Goal: Information Seeking & Learning: Understand process/instructions

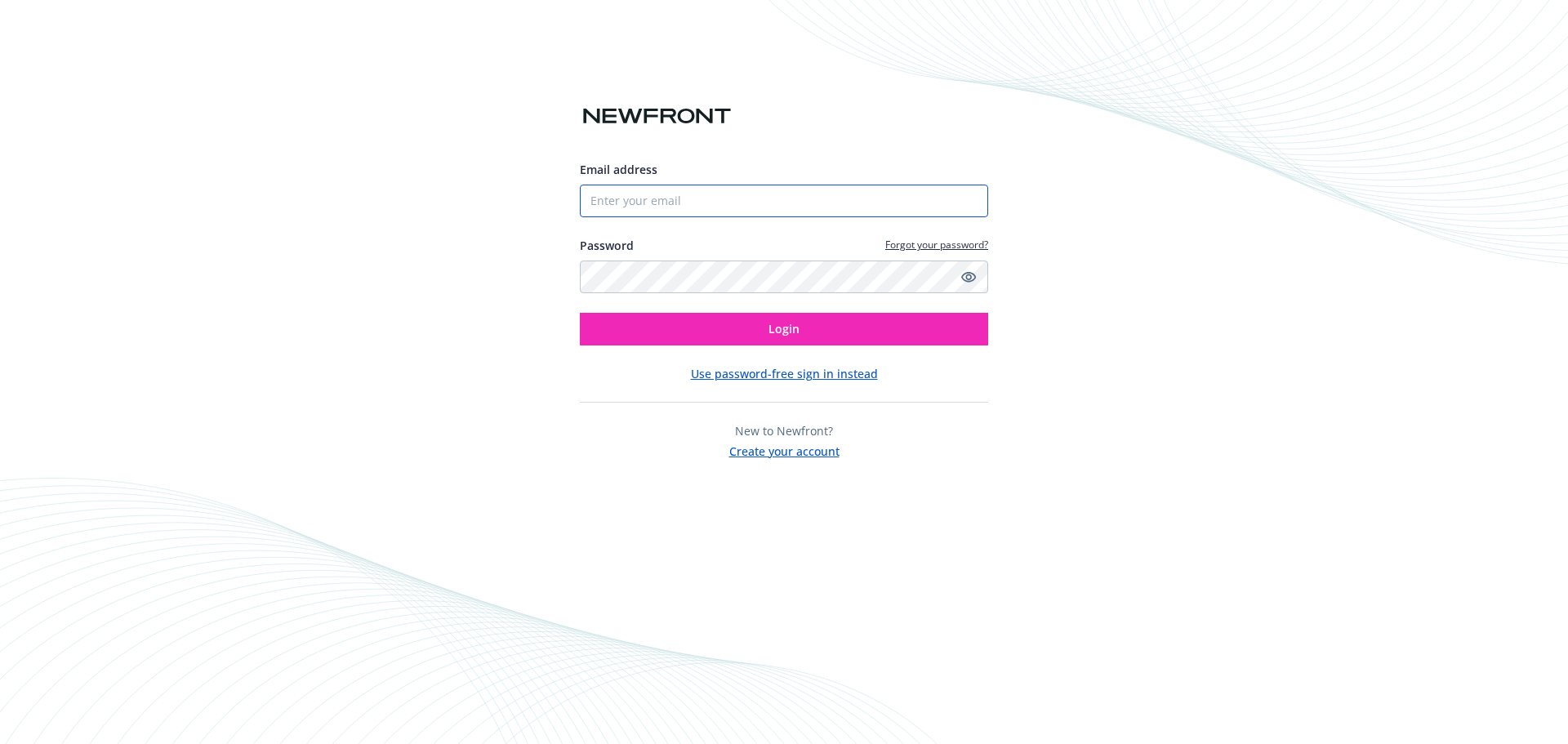
click at [662, 193] on input "Email address" at bounding box center [783, 201] width 408 height 33
type input "[EMAIL_ADDRESS][PERSON_NAME][DOMAIN_NAME]"
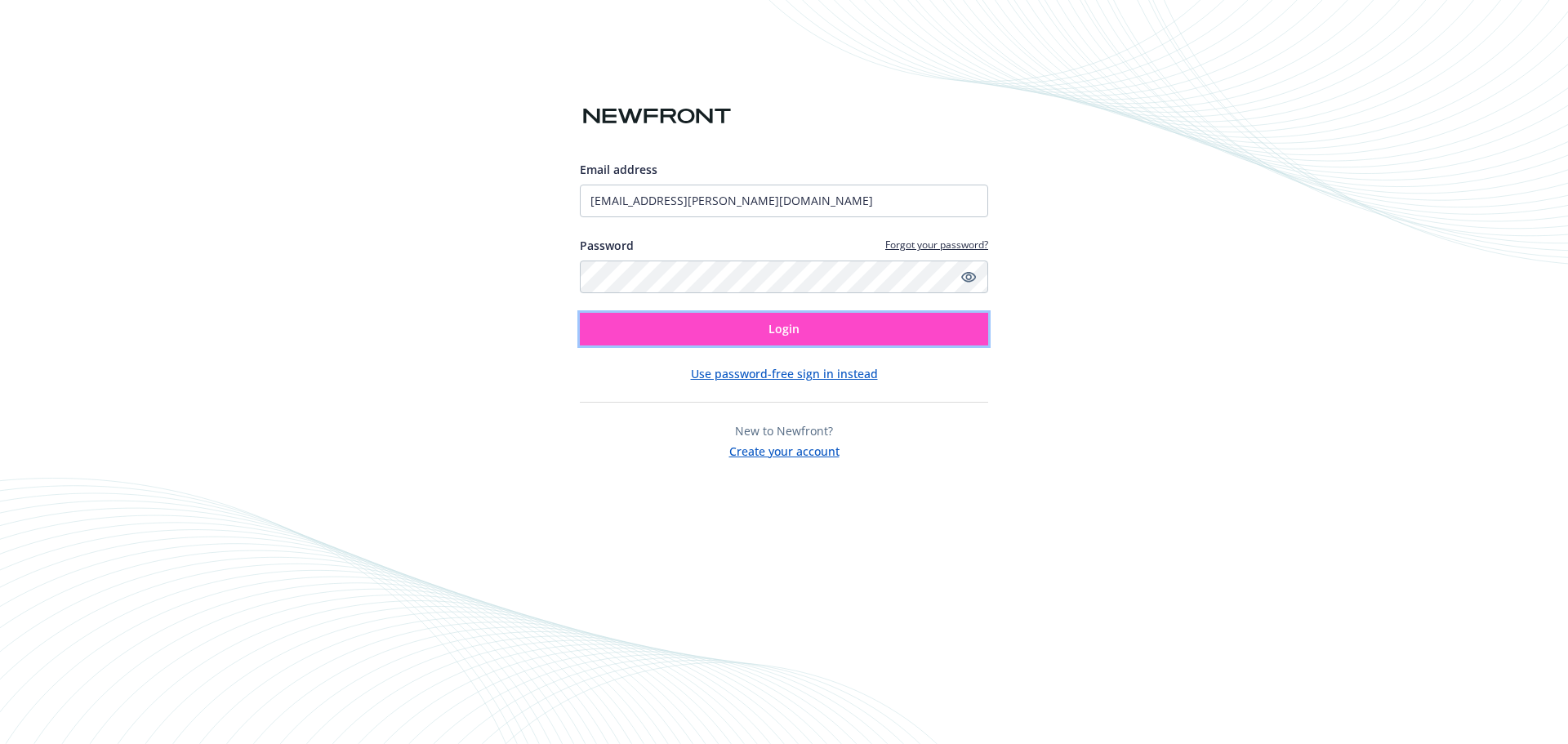
click at [781, 333] on span "Login" at bounding box center [784, 329] width 31 height 15
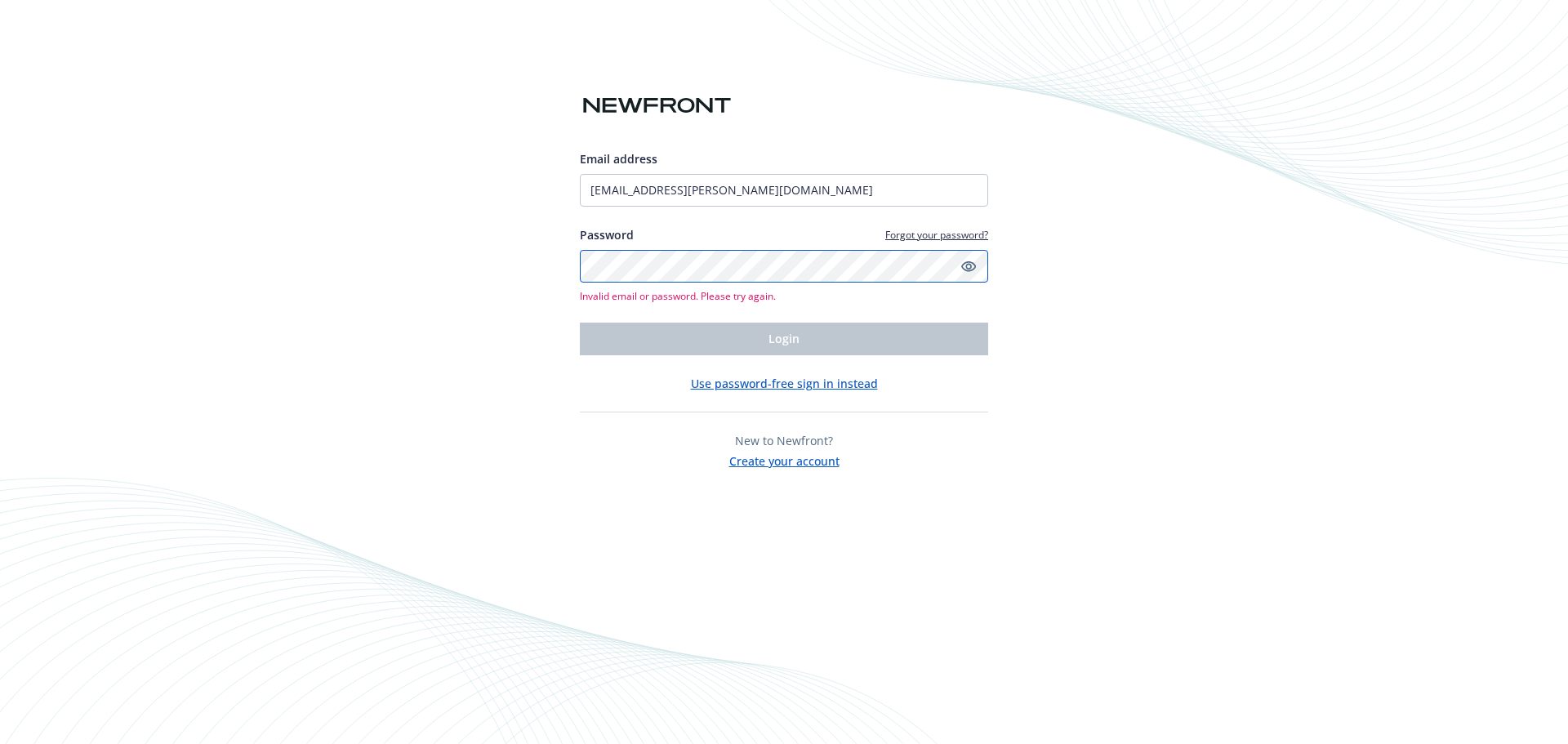
click at [458, 229] on div "Email address [EMAIL_ADDRESS][PERSON_NAME][DOMAIN_NAME] Password Forgot your pa…" at bounding box center [784, 372] width 1568 height 744
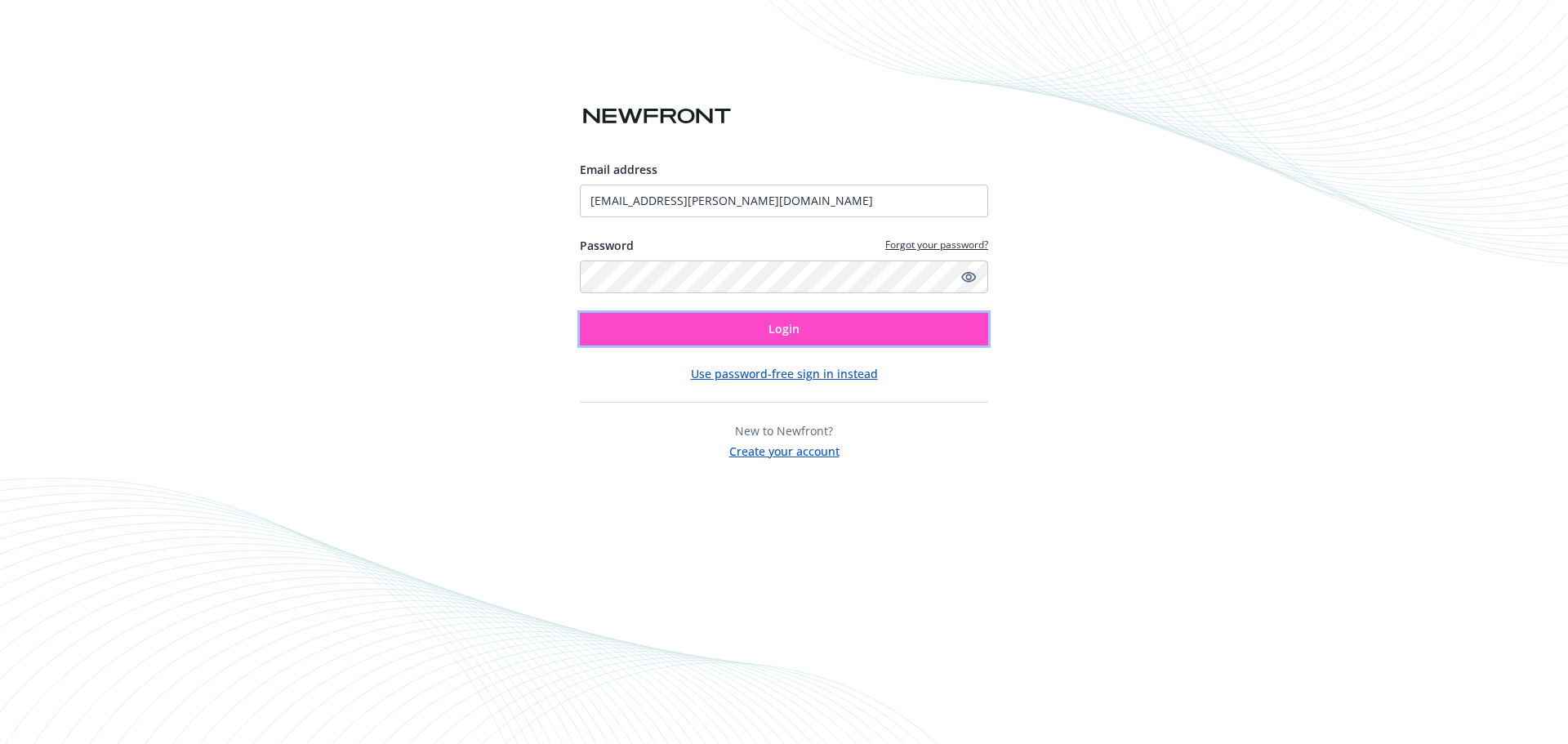
click at [780, 327] on span "Login" at bounding box center [784, 329] width 31 height 15
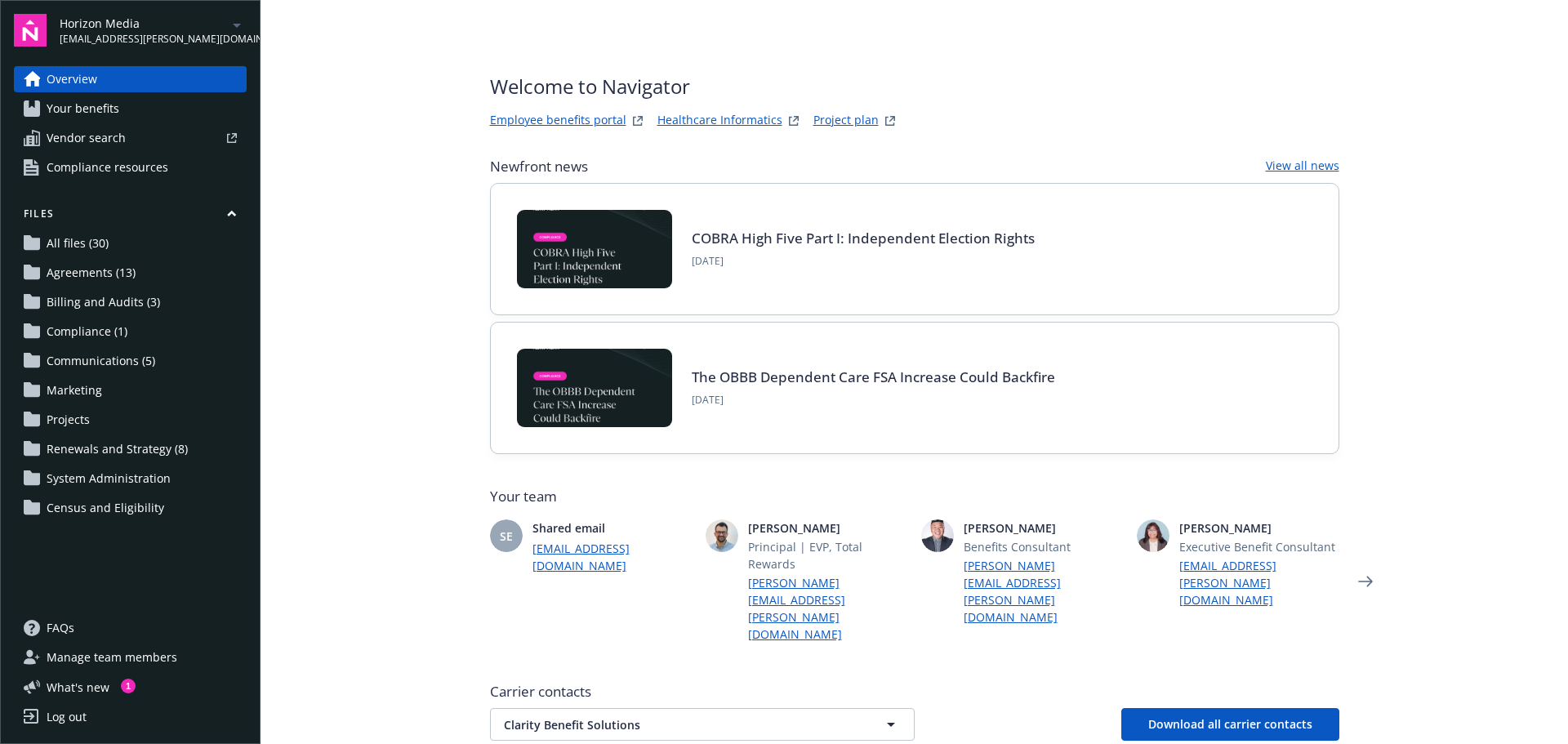
click at [82, 108] on span "Your benefits" at bounding box center [83, 108] width 73 height 26
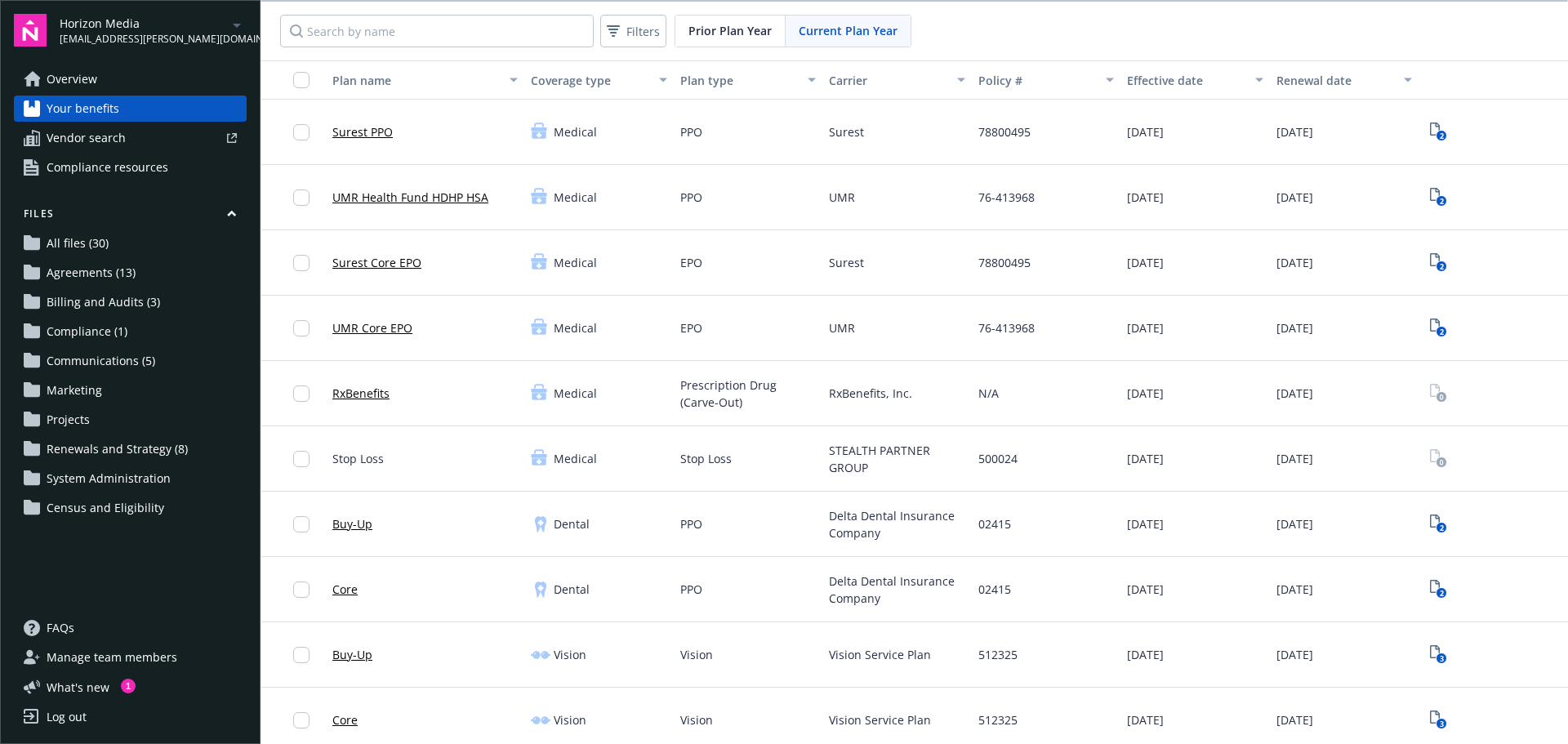
click at [96, 73] on link "Overview" at bounding box center [130, 79] width 233 height 26
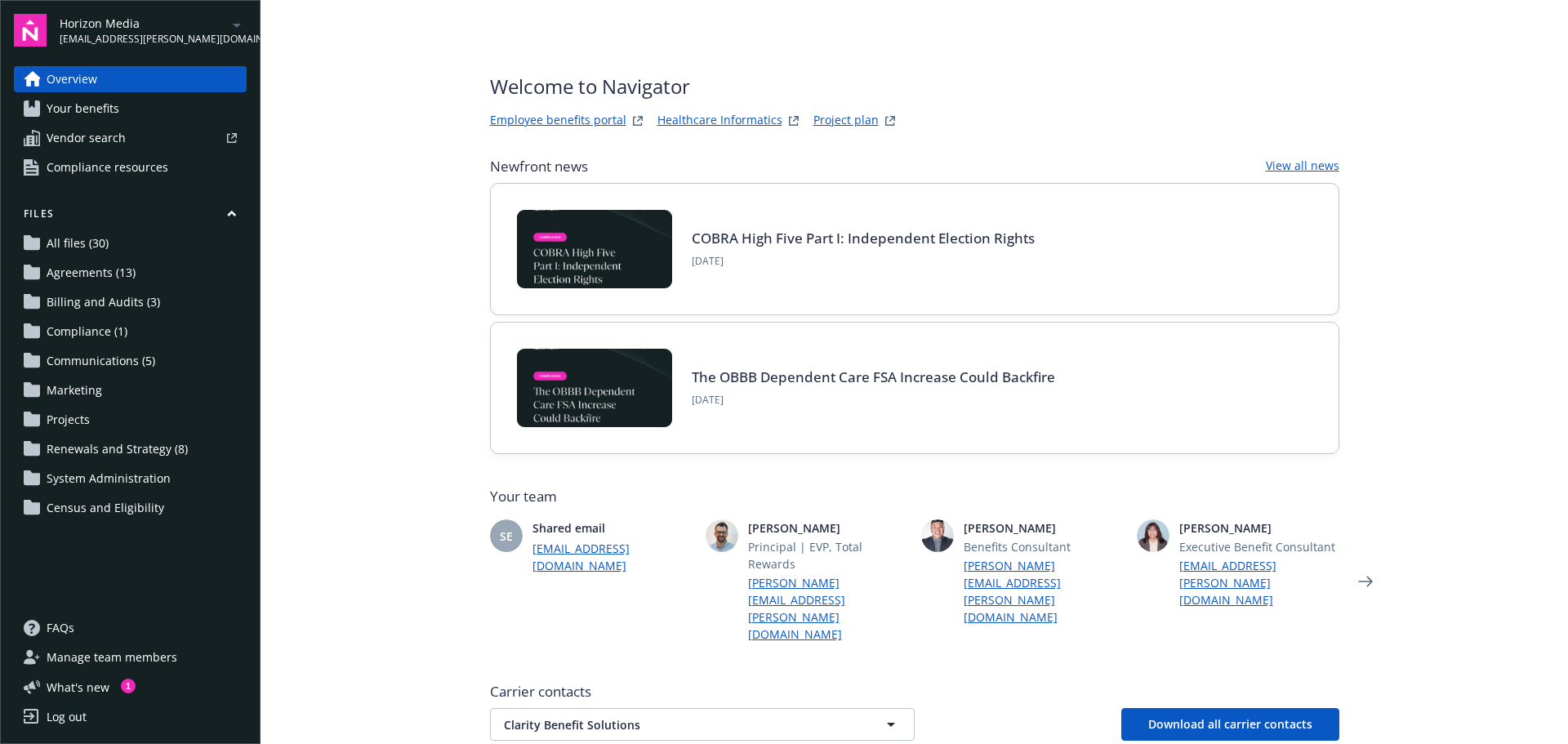
click at [557, 119] on link "Employee benefits portal" at bounding box center [558, 120] width 136 height 19
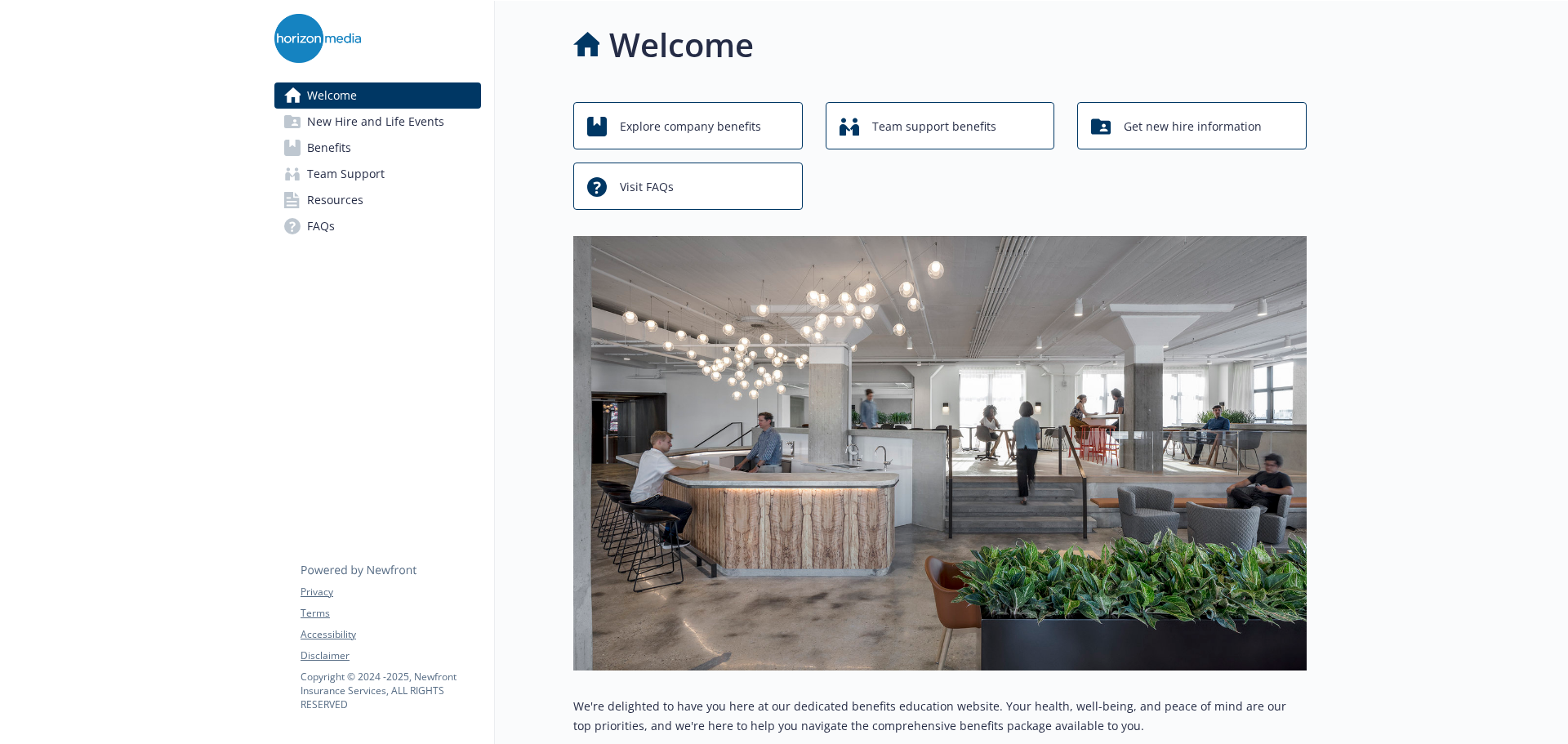
click at [346, 145] on span "Benefits" at bounding box center [329, 148] width 44 height 26
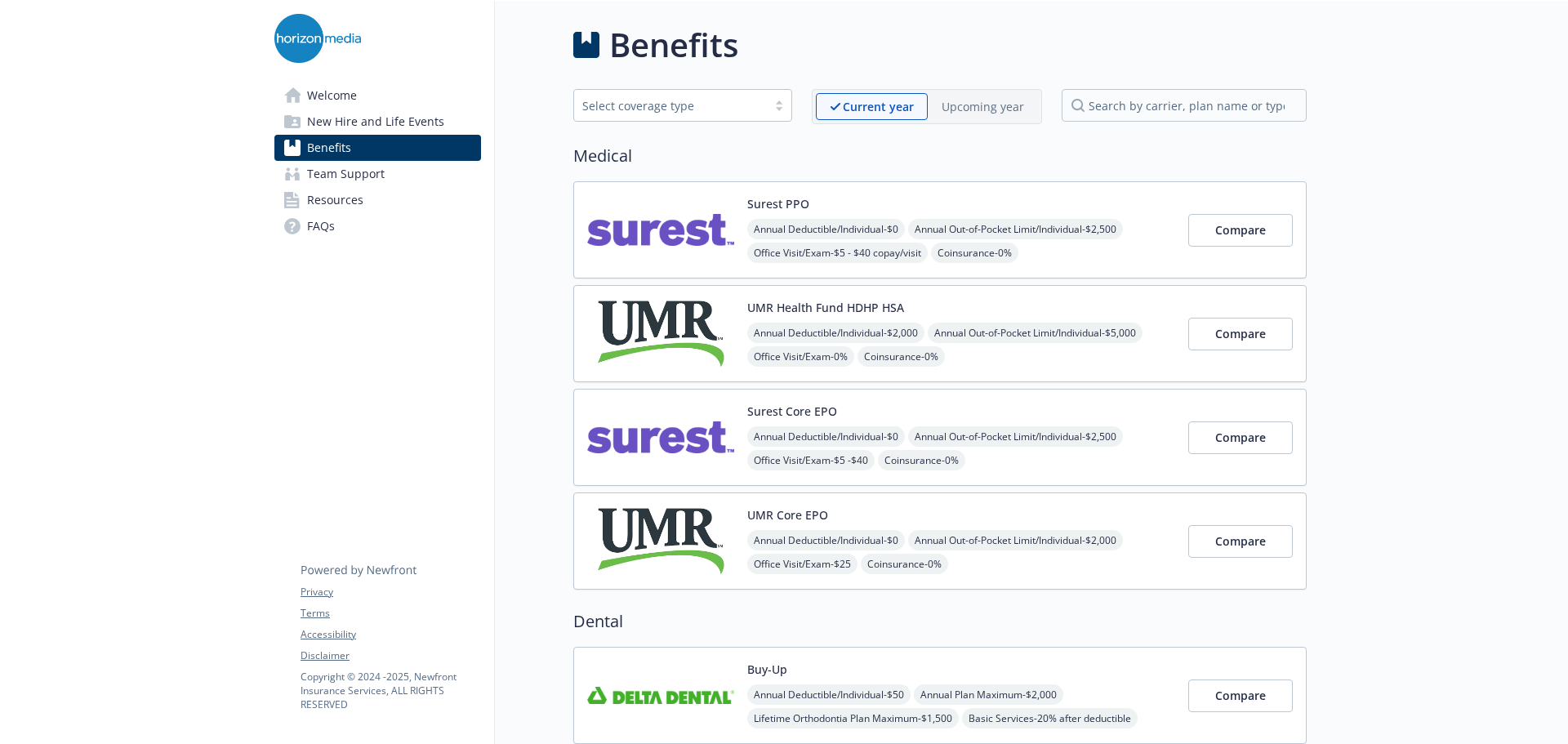
click at [710, 231] on img at bounding box center [661, 230] width 147 height 69
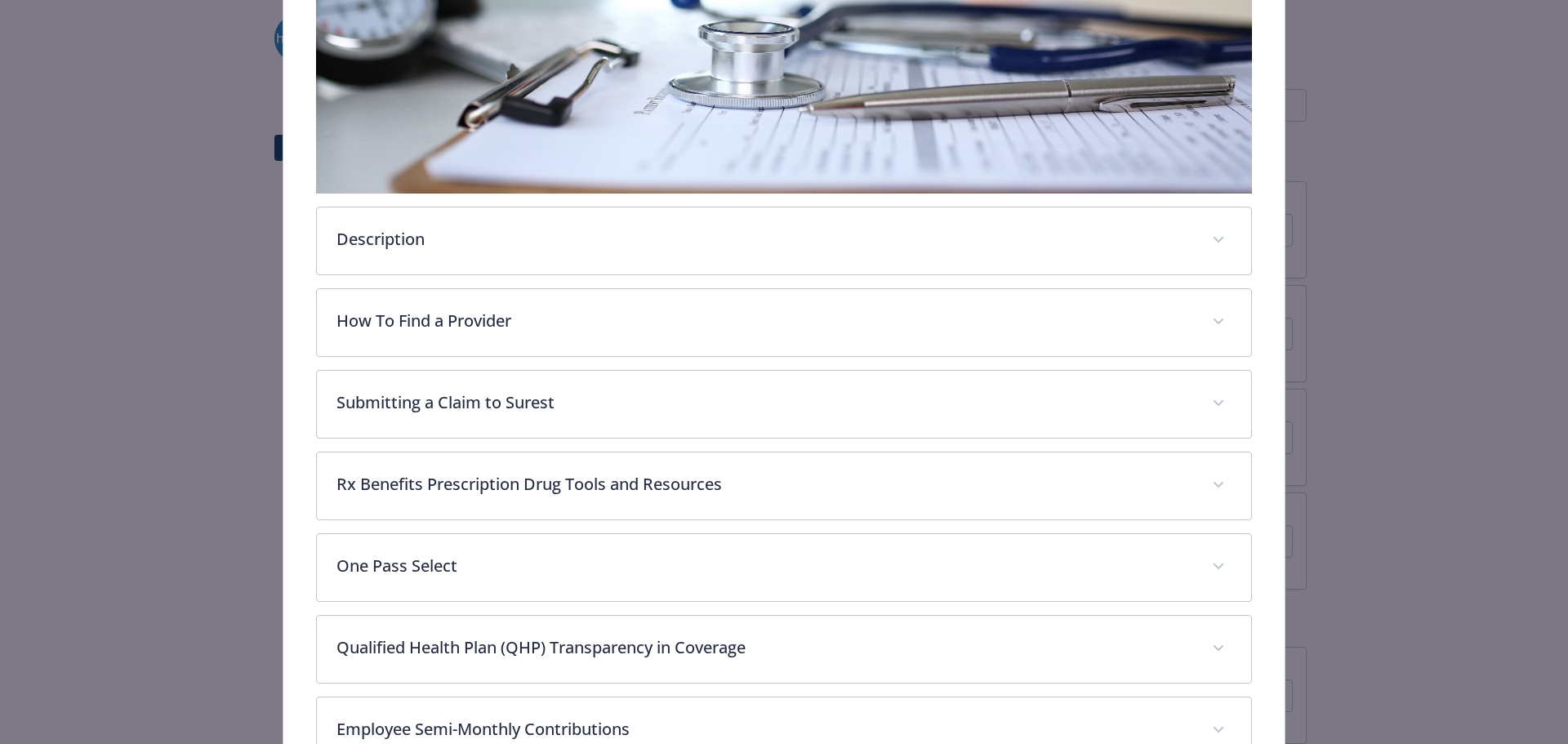
scroll to position [505, 0]
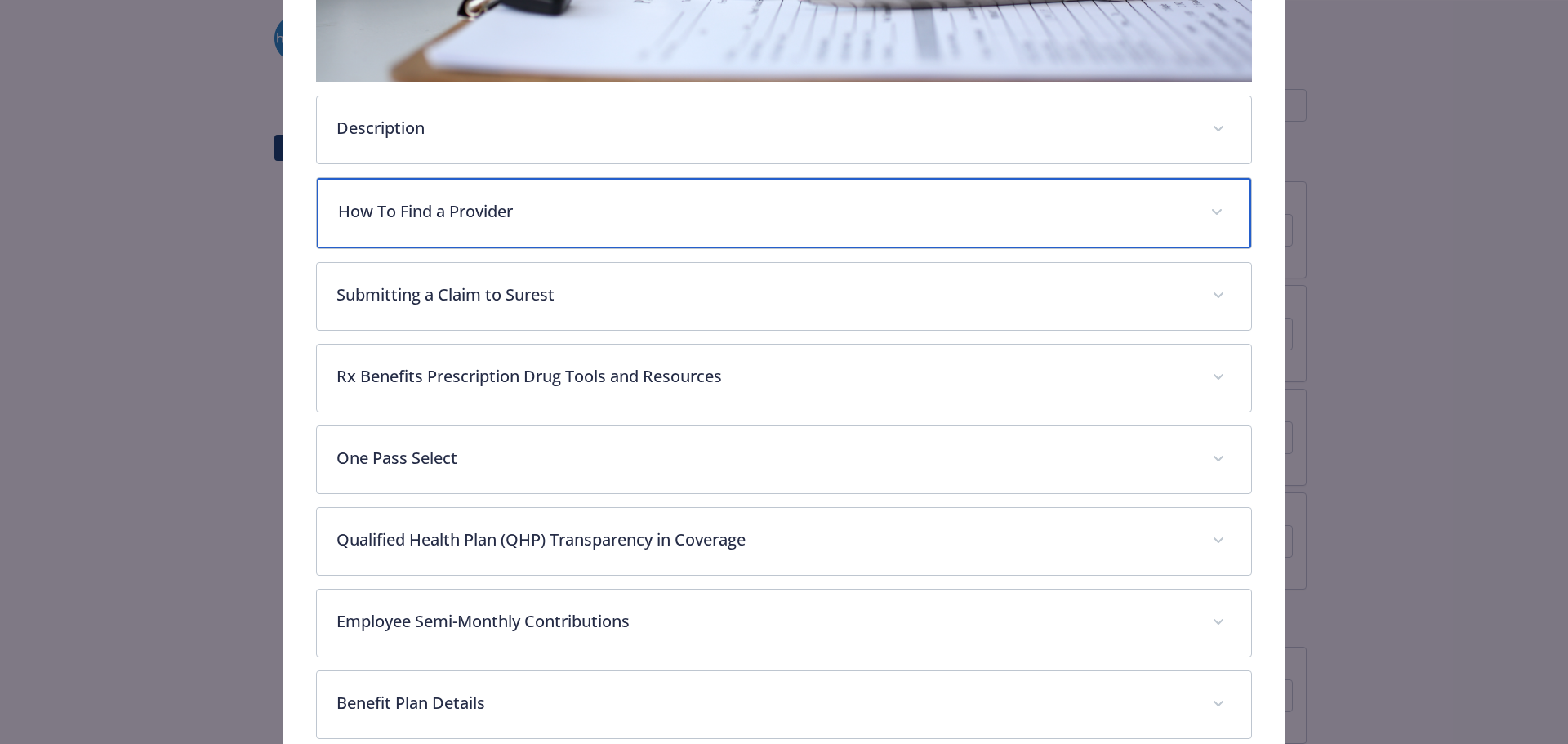
click at [400, 199] on p "How To Find a Provider" at bounding box center [765, 211] width 853 height 24
